Goal: Task Accomplishment & Management: Use online tool/utility

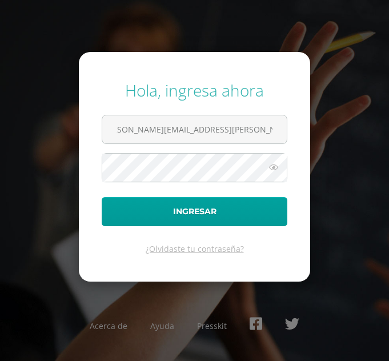
scroll to position [0, 19]
type input "[PERSON_NAME][EMAIL_ADDRESS][PERSON_NAME][DOMAIN_NAME][PERSON_NAME]"
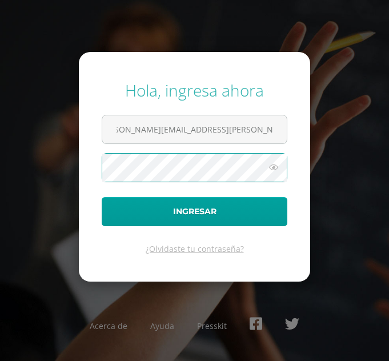
scroll to position [0, 0]
click at [102, 197] on button "Ingresar" at bounding box center [195, 211] width 186 height 29
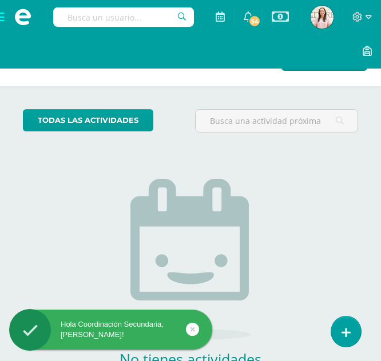
click at [89, 22] on input "text" at bounding box center [123, 16] width 141 height 19
type input "toefl"
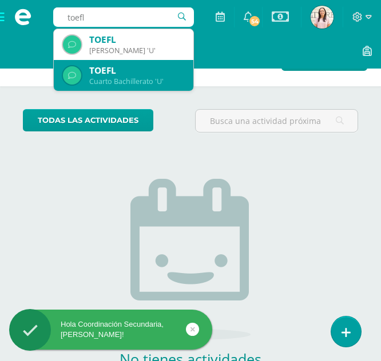
click at [124, 82] on div "Cuarto Bachillerato 'U'" at bounding box center [136, 82] width 95 height 10
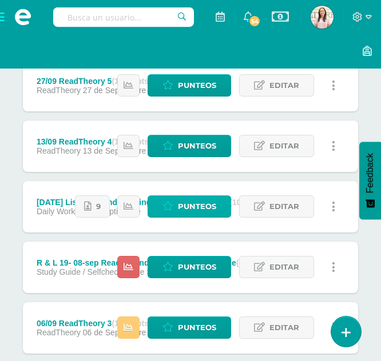
scroll to position [188, 0]
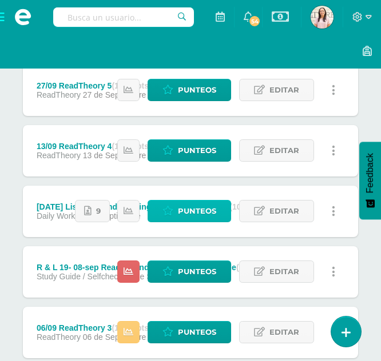
click at [192, 219] on span "Punteos" at bounding box center [197, 211] width 38 height 21
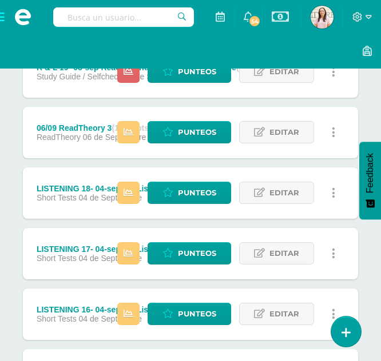
scroll to position [411, 0]
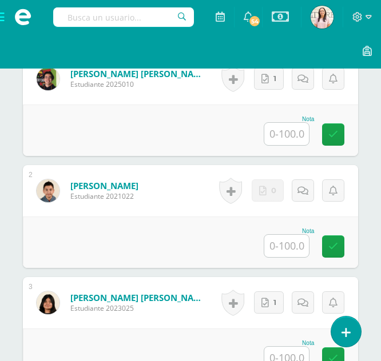
scroll to position [401, 0]
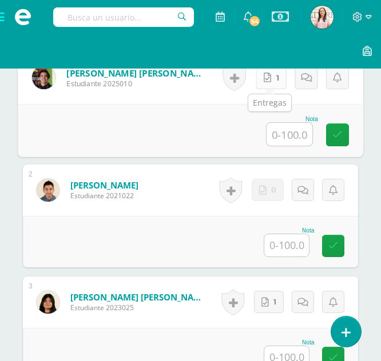
click at [266, 78] on icon at bounding box center [267, 78] width 7 height 10
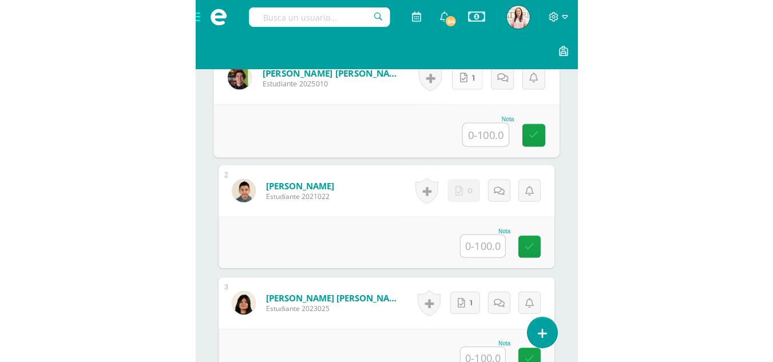
scroll to position [402, 0]
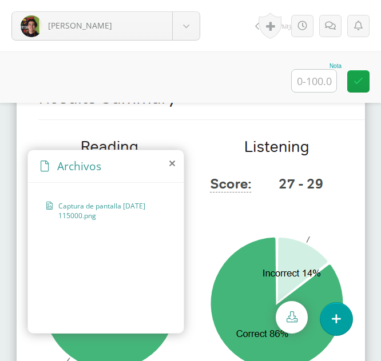
click at [170, 162] on icon at bounding box center [172, 163] width 6 height 9
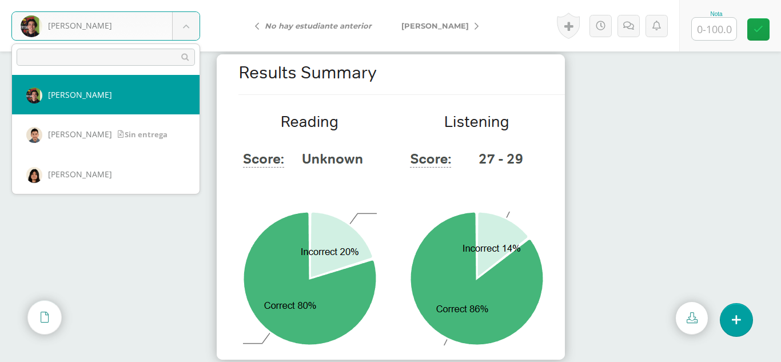
click at [182, 0] on body "[PERSON_NAME] [PERSON_NAME] [PERSON_NAME] [PERSON_NAME] [PERSON_NAME] [PERSON_N…" at bounding box center [390, 0] width 781 height 0
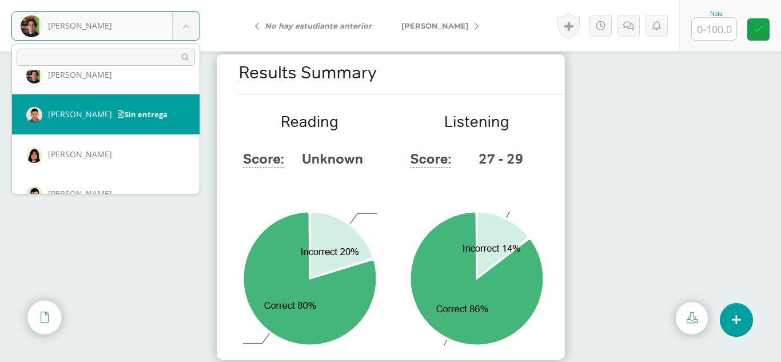
scroll to position [7, 0]
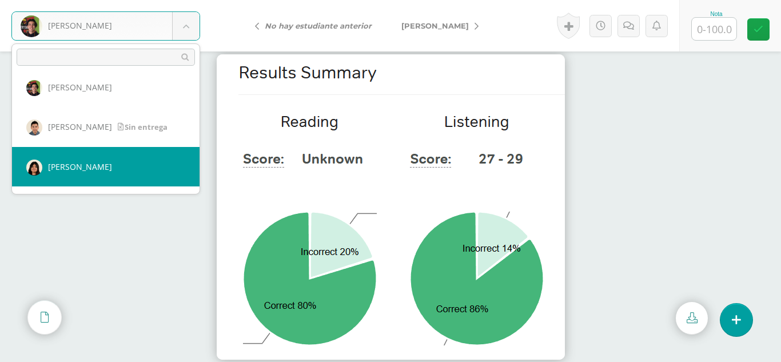
select select "552"
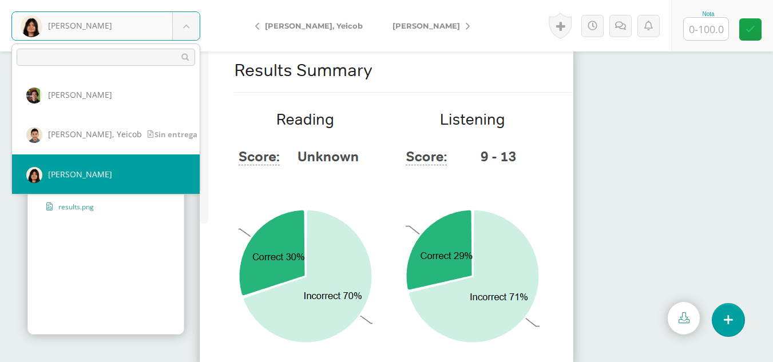
click at [138, 0] on body "Guerra, Zoe Batz, Javier Elías, Yeicob Guerra, Zoe Labbé, Juan López, Maité Men…" at bounding box center [386, 0] width 773 height 0
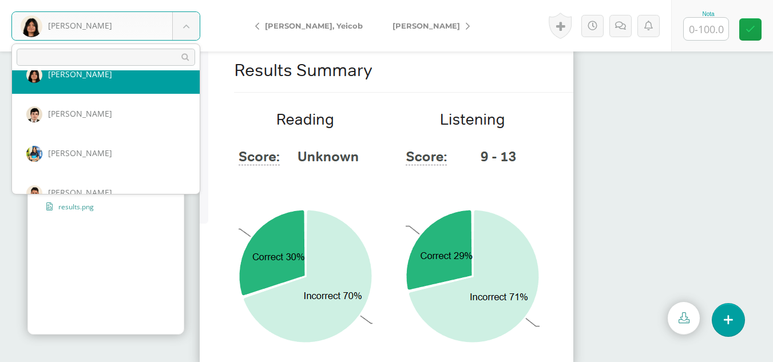
scroll to position [101, 0]
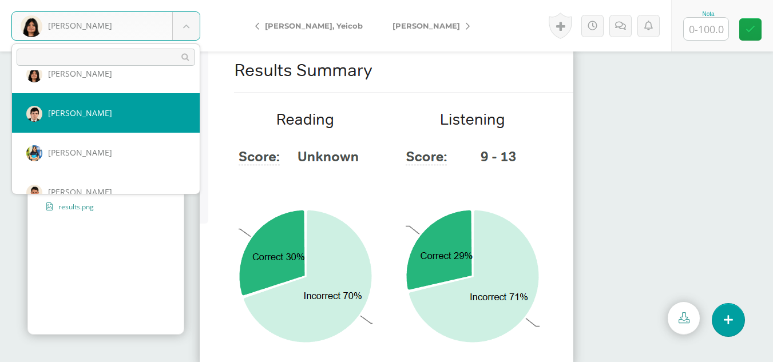
select select "457"
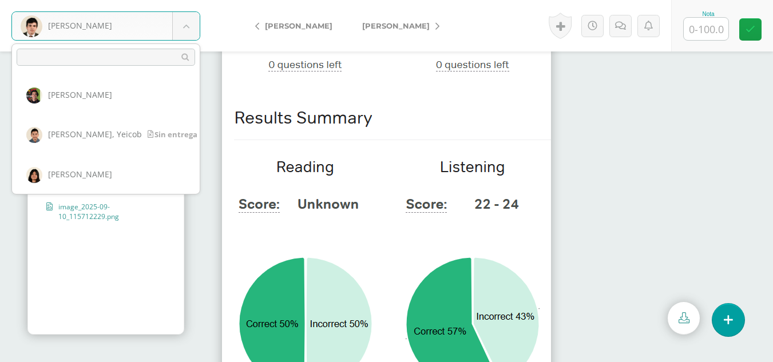
click at [171, 0] on body "[PERSON_NAME], [PERSON_NAME] [PERSON_NAME], [PERSON_NAME], [PERSON_NAME], [PERS…" at bounding box center [386, 0] width 773 height 0
select select "560"
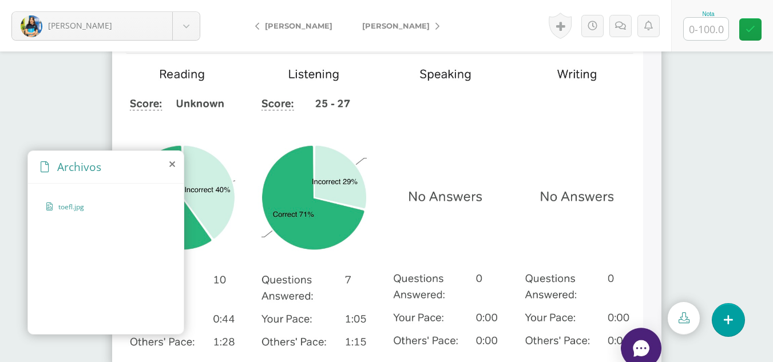
click at [172, 162] on icon at bounding box center [172, 164] width 6 height 9
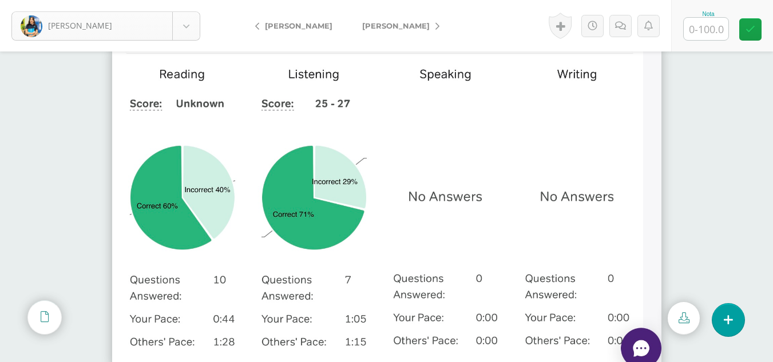
scroll to position [79, 0]
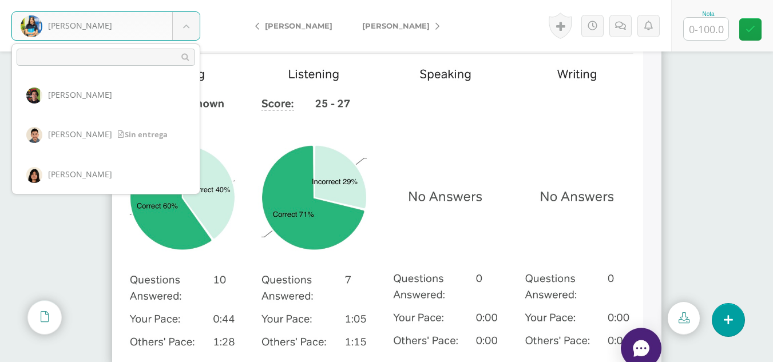
click at [157, 0] on body "López, Maité Batz, Javier Elías, Yeicob Guerra, Zoe Labbé, Juan López, Maité Me…" at bounding box center [386, 0] width 773 height 0
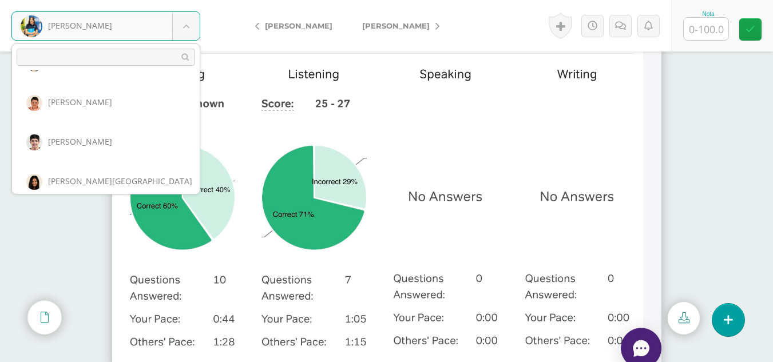
scroll to position [213, 0]
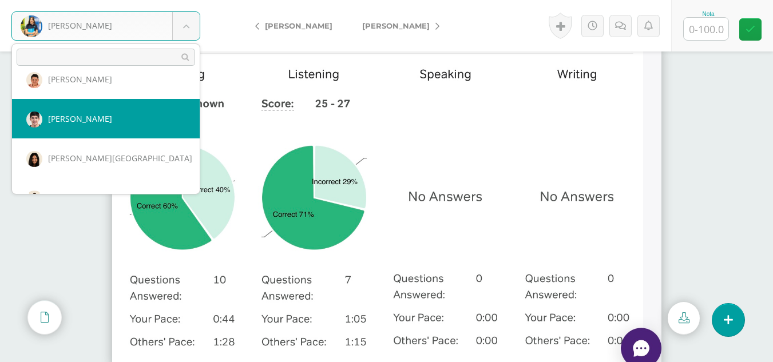
select select "362"
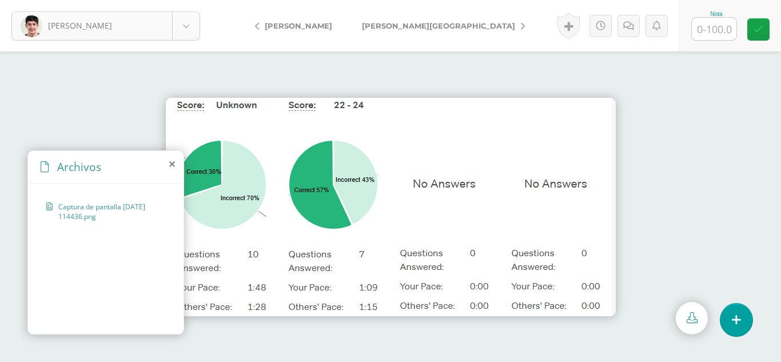
scroll to position [158, 0]
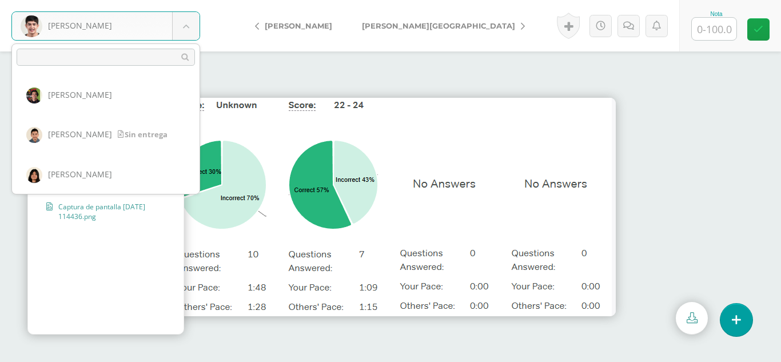
click at [178, 0] on body "[PERSON_NAME] [PERSON_NAME] [PERSON_NAME] [PERSON_NAME] [PERSON_NAME] [PERSON_N…" at bounding box center [390, 0] width 781 height 0
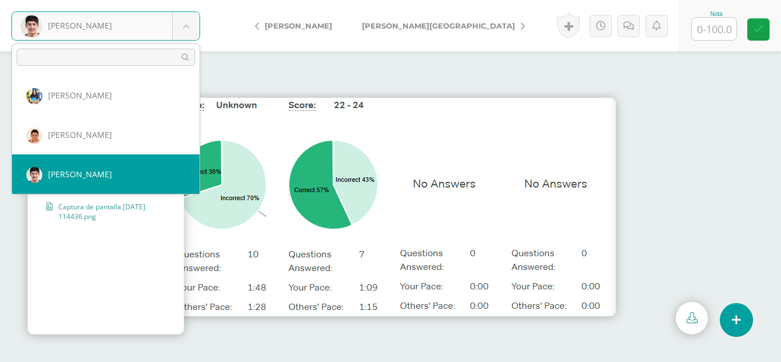
scroll to position [124, 0]
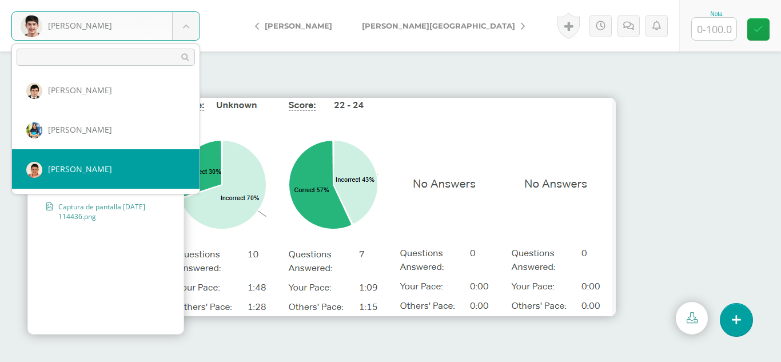
select select "458"
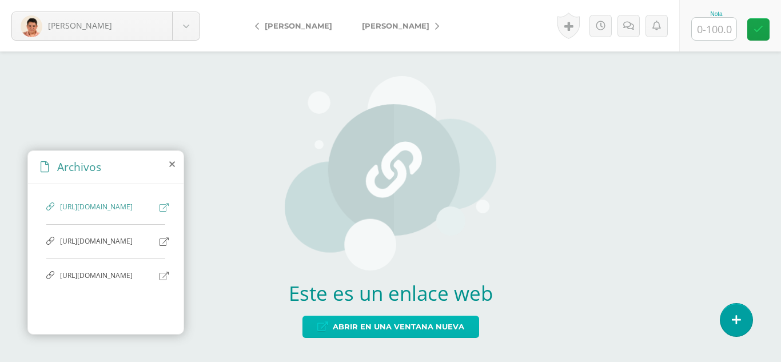
click at [337, 321] on span "Abrir en una ventana nueva" at bounding box center [399, 326] width 132 height 21
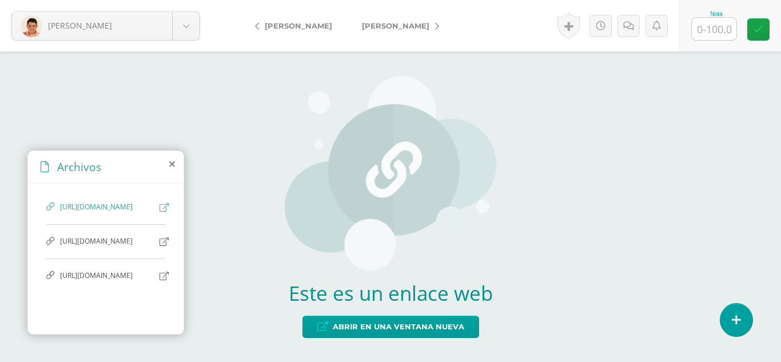
click at [106, 247] on span "https://www.canva.com/design/DAGyldqpzs0/7EOhoMGvIzZa_VFk9KfJ1A/edit?utm_conten…" at bounding box center [107, 241] width 94 height 11
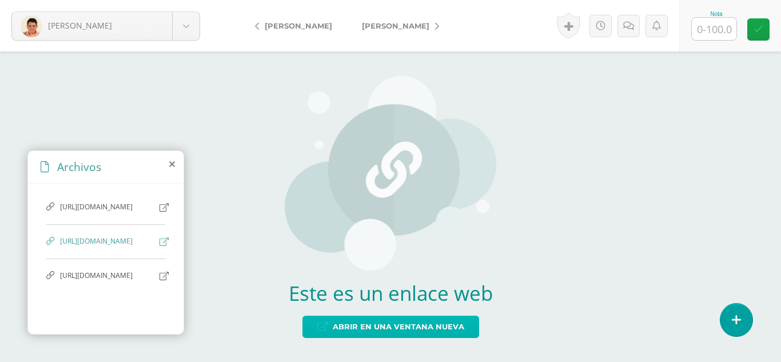
click at [342, 324] on span "Abrir en una ventana nueva" at bounding box center [399, 326] width 132 height 21
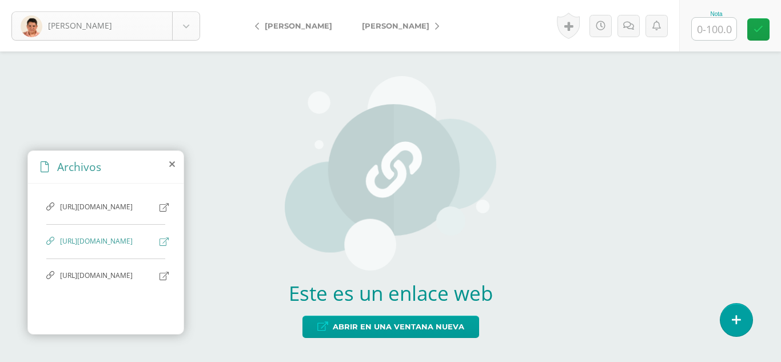
scroll to position [118, 0]
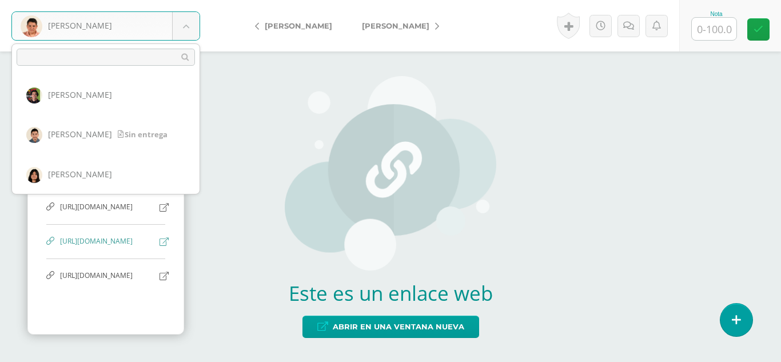
click at [133, 0] on body "Menéndez, Sergio Batz, Javier Elías, Yeicob Guerra, Zoe Labbé, Juan López, Mait…" at bounding box center [390, 0] width 781 height 0
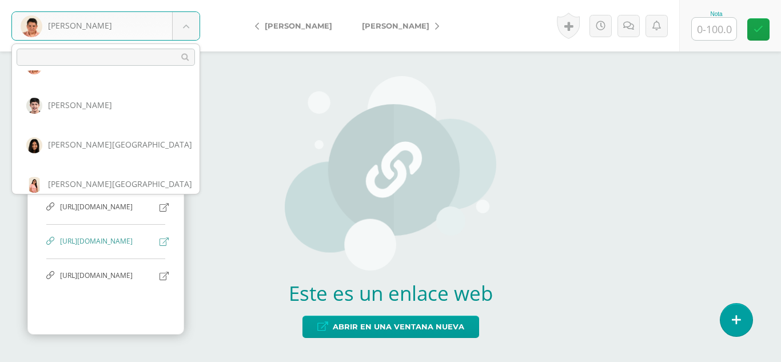
scroll to position [228, 0]
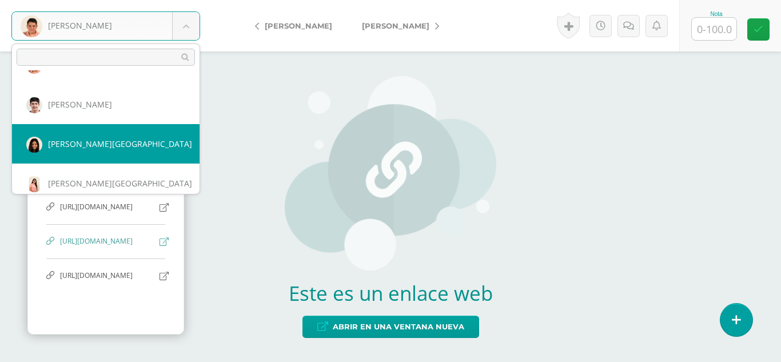
select select "216"
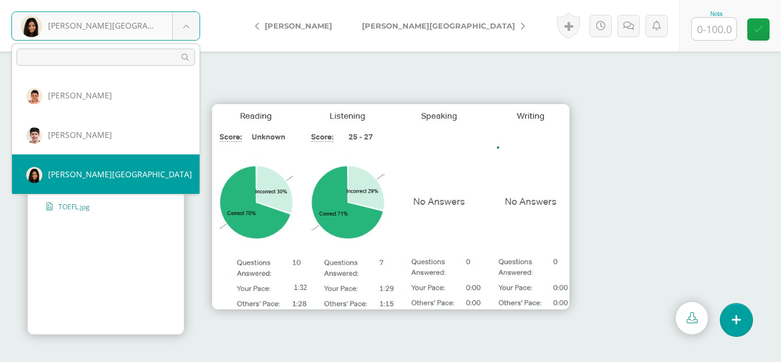
click at [169, 0] on body "[PERSON_NAME][GEOGRAPHIC_DATA] [PERSON_NAME] [PERSON_NAME] [PERSON_NAME] [PERSO…" at bounding box center [390, 0] width 781 height 0
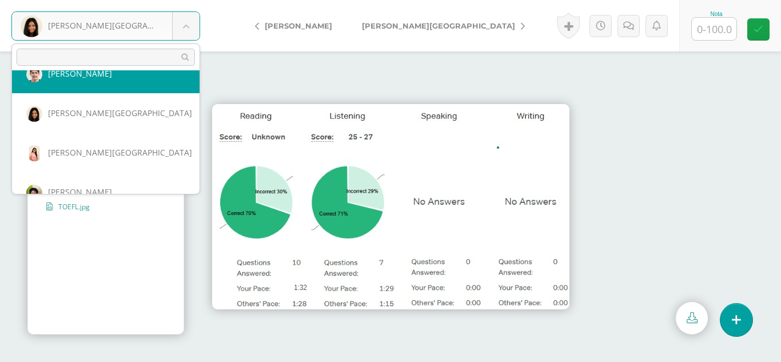
scroll to position [281, 0]
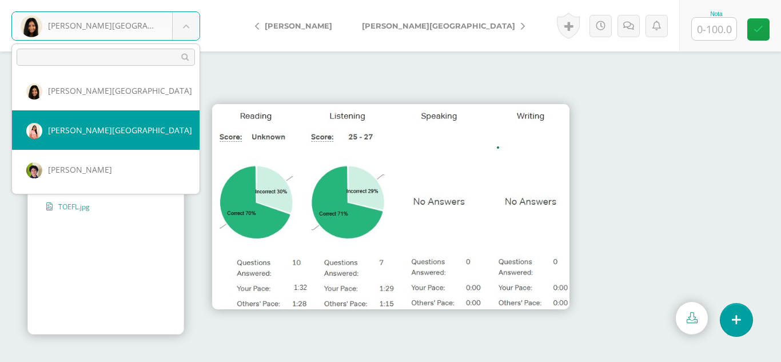
select select "217"
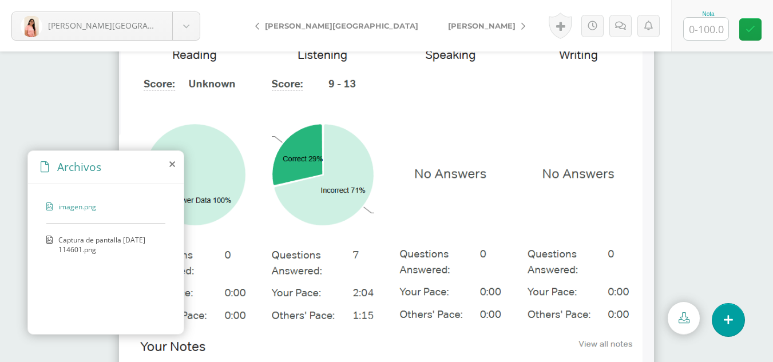
click at [127, 244] on span "Captura de pantalla [DATE] 114601.png" at bounding box center [108, 244] width 101 height 19
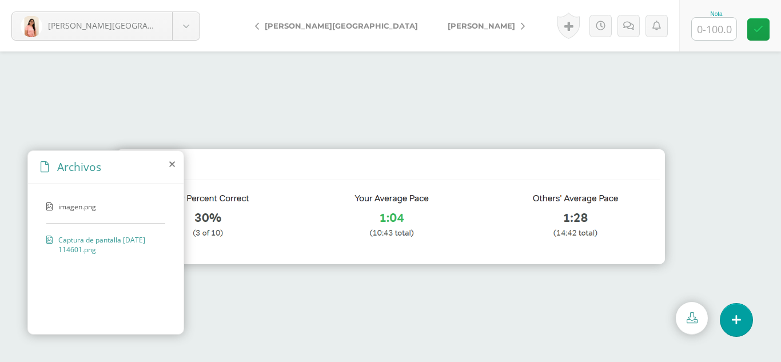
click at [175, 165] on div "Archivos" at bounding box center [106, 167] width 156 height 33
click at [171, 161] on icon at bounding box center [172, 164] width 6 height 9
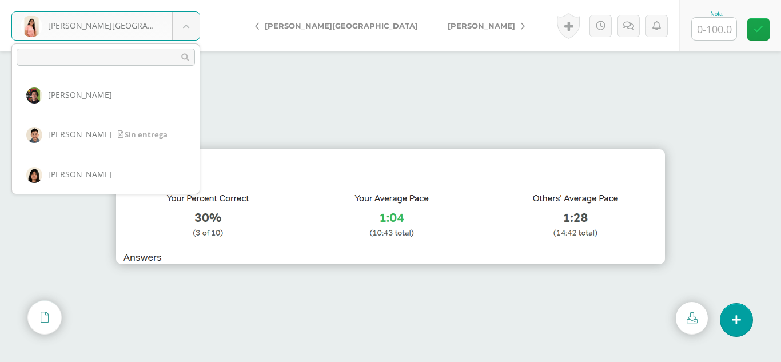
click at [182, 0] on body "[PERSON_NAME][GEOGRAPHIC_DATA] [PERSON_NAME] [PERSON_NAME] [PERSON_NAME] [PERSO…" at bounding box center [390, 0] width 781 height 0
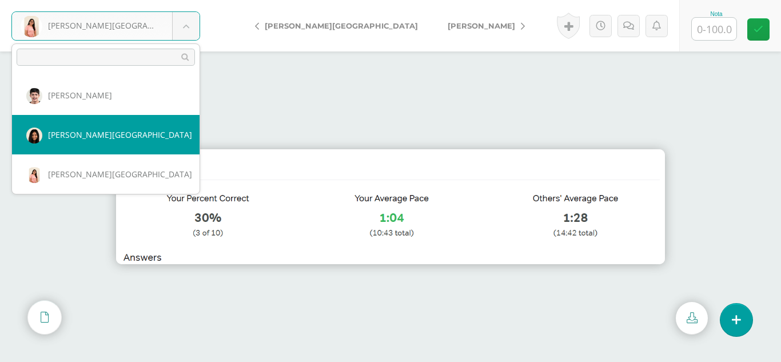
scroll to position [281, 0]
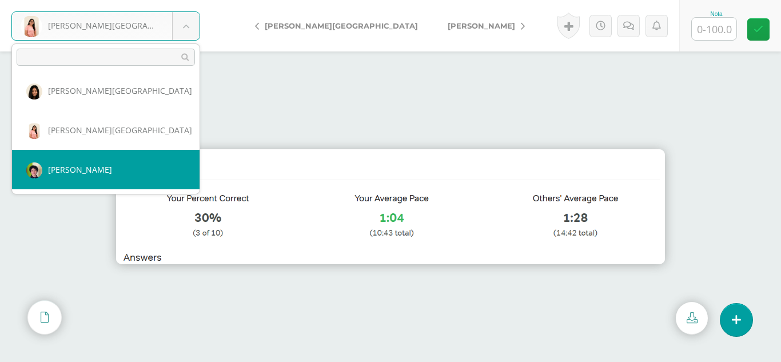
select select "219"
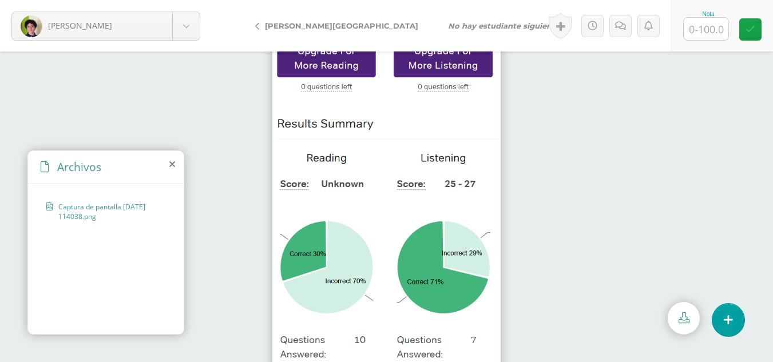
scroll to position [51, 0]
